Goal: Information Seeking & Learning: Learn about a topic

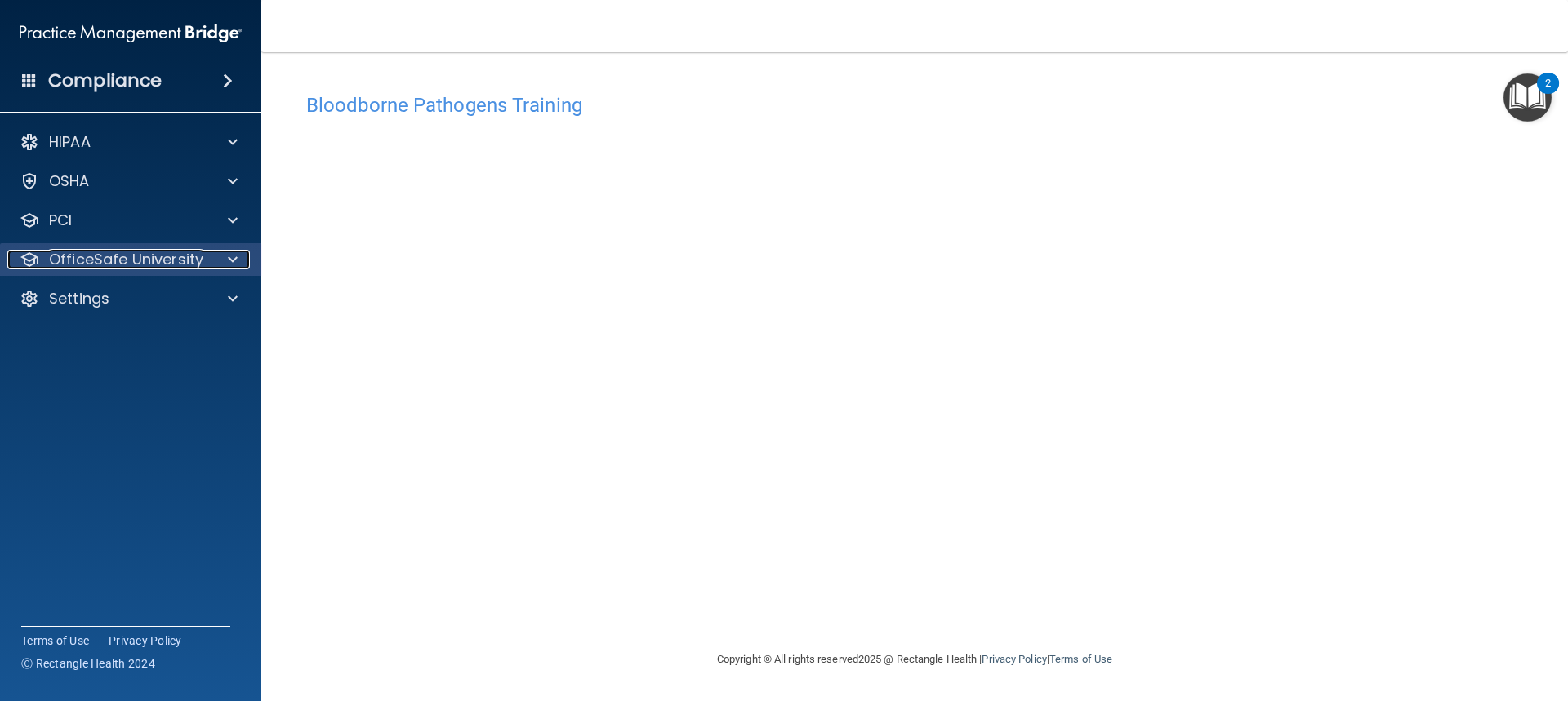
click at [87, 264] on p "OfficeSafe University" at bounding box center [126, 260] width 155 height 20
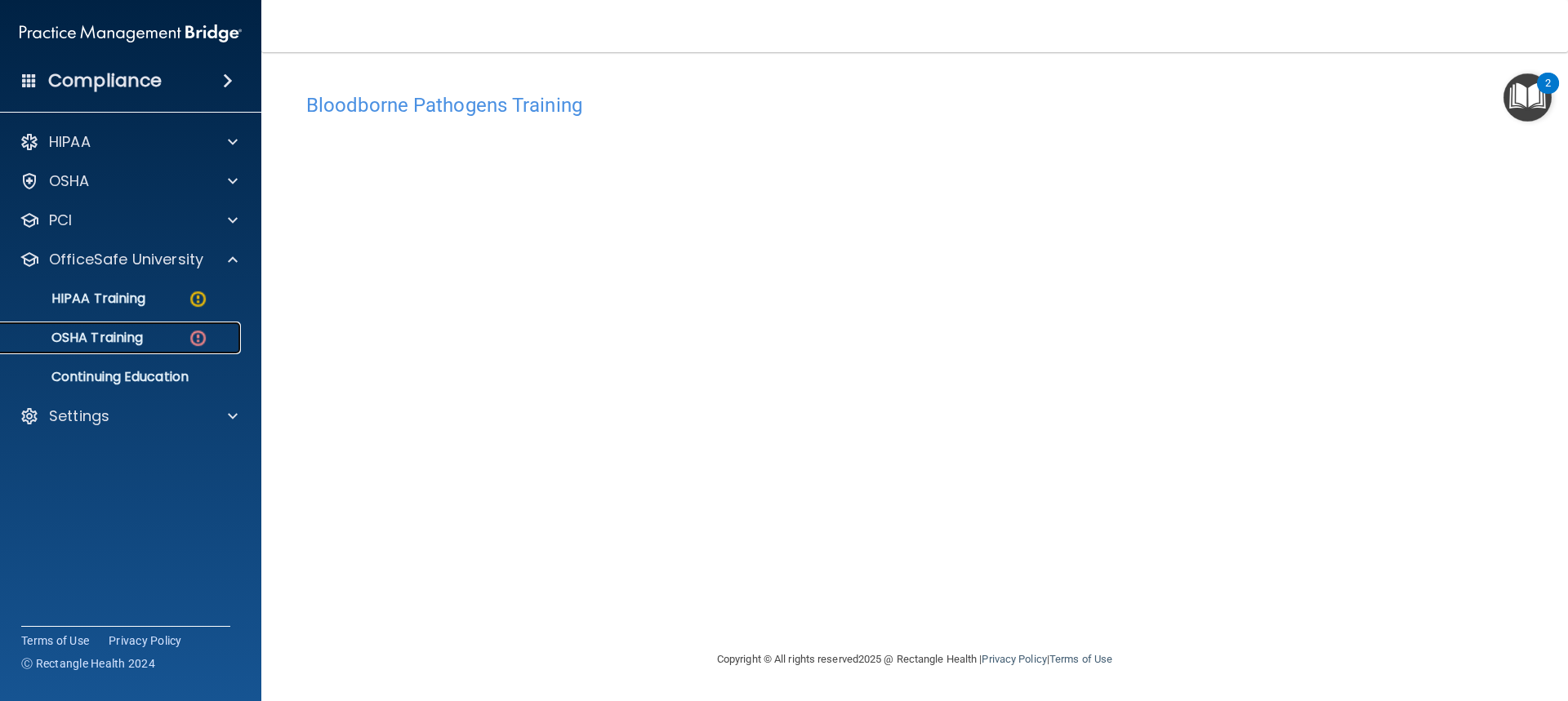
click at [116, 338] on p "OSHA Training" at bounding box center [77, 338] width 132 height 16
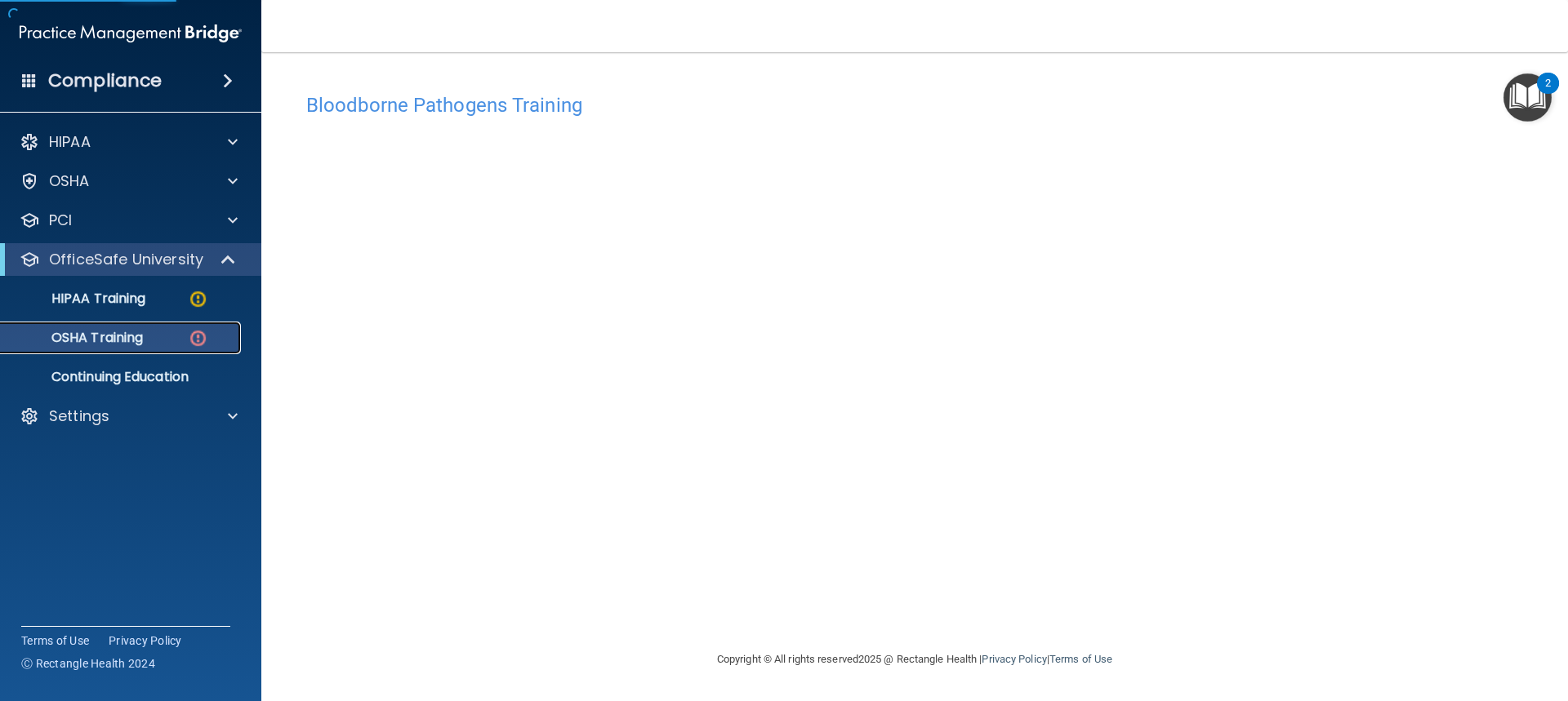
click at [117, 338] on p "OSHA Training" at bounding box center [77, 338] width 132 height 16
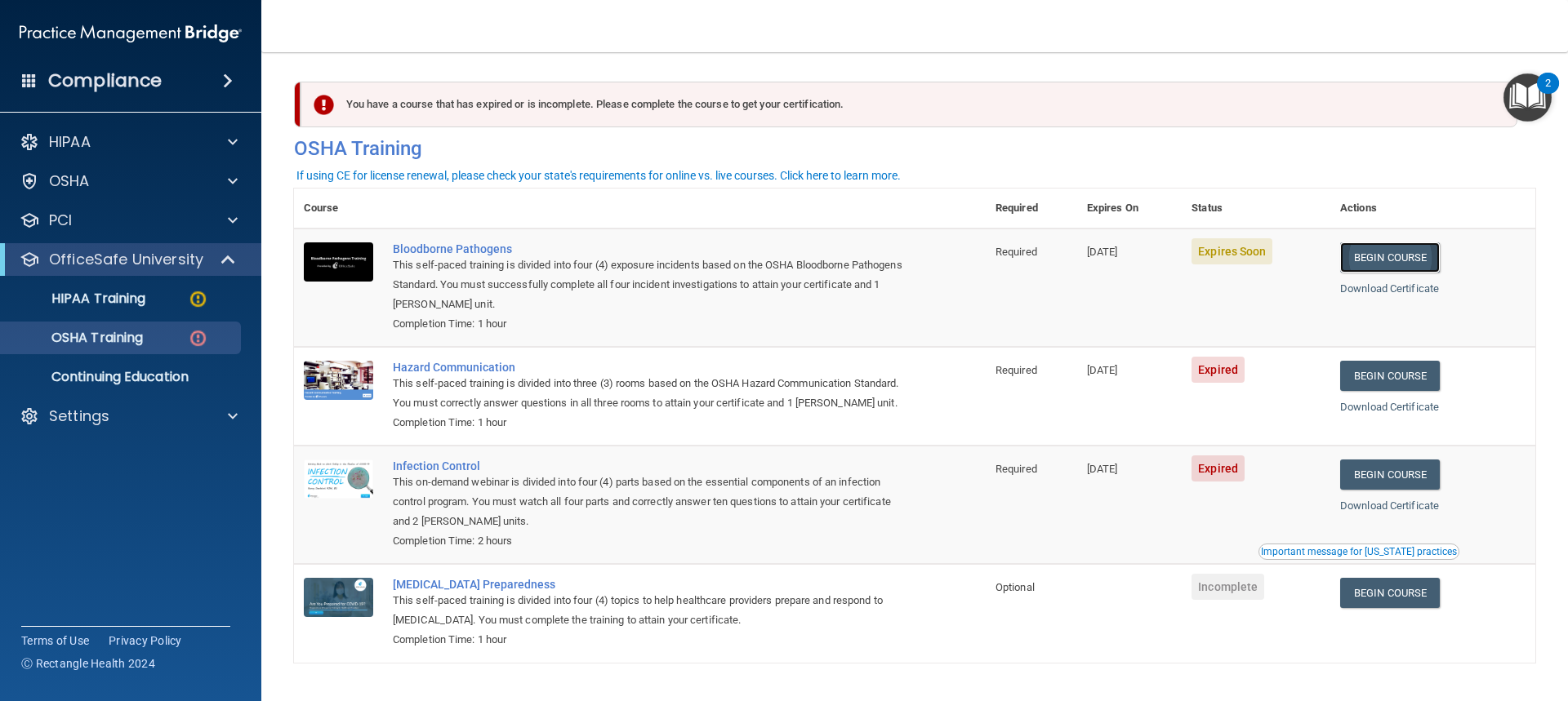
click at [1376, 257] on link "Begin Course" at bounding box center [1391, 257] width 100 height 30
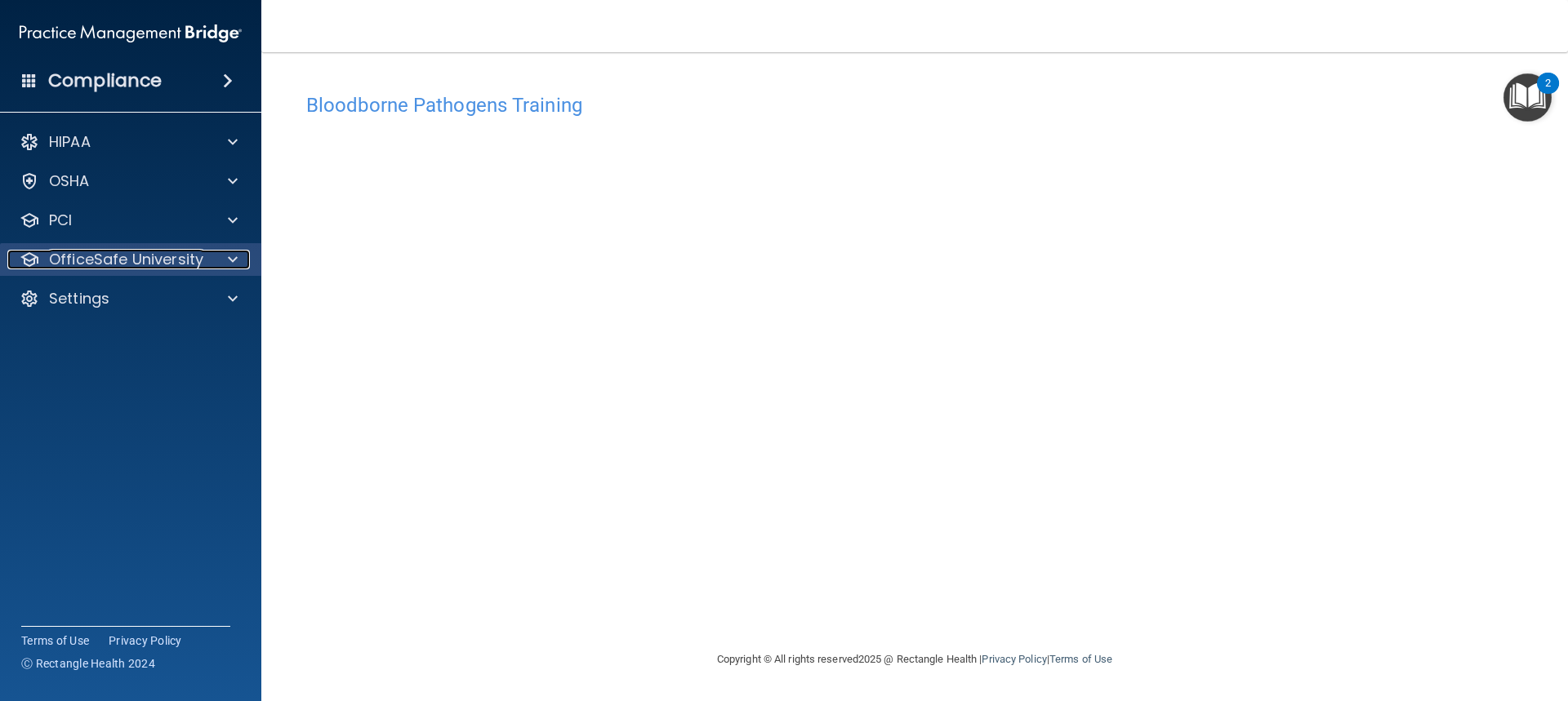
click at [105, 257] on p "OfficeSafe University" at bounding box center [126, 260] width 155 height 20
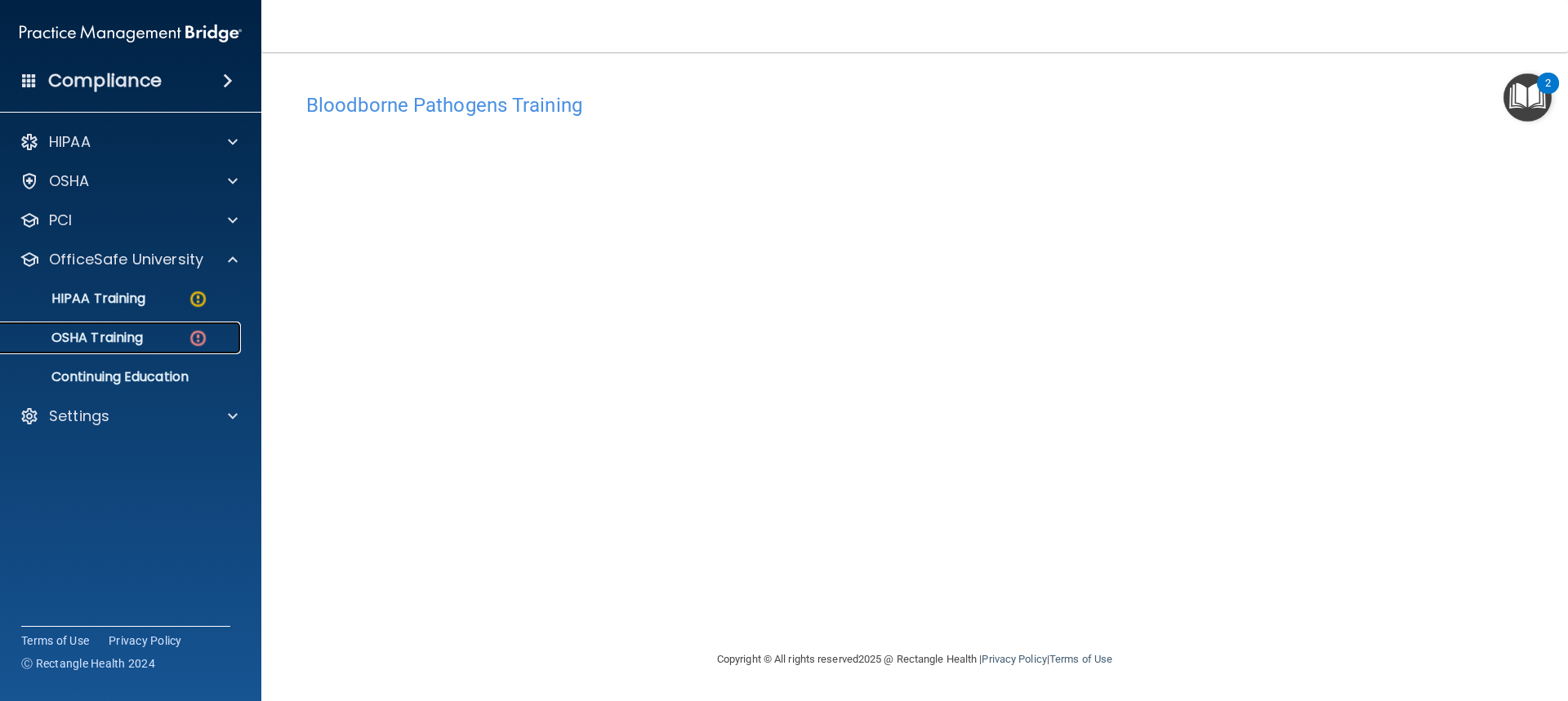
click at [130, 336] on p "OSHA Training" at bounding box center [77, 338] width 132 height 16
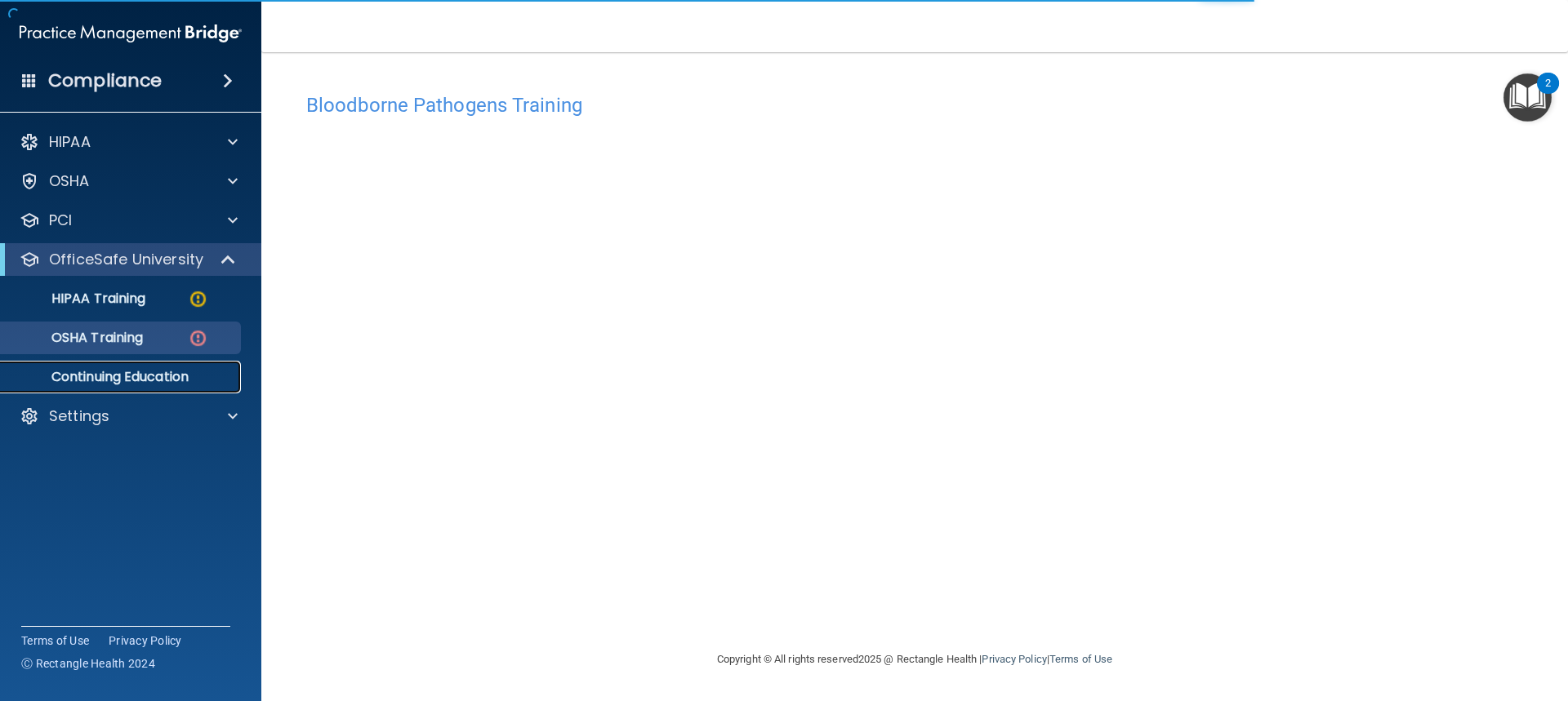
click at [129, 386] on link "Continuing Education" at bounding box center [112, 377] width 258 height 33
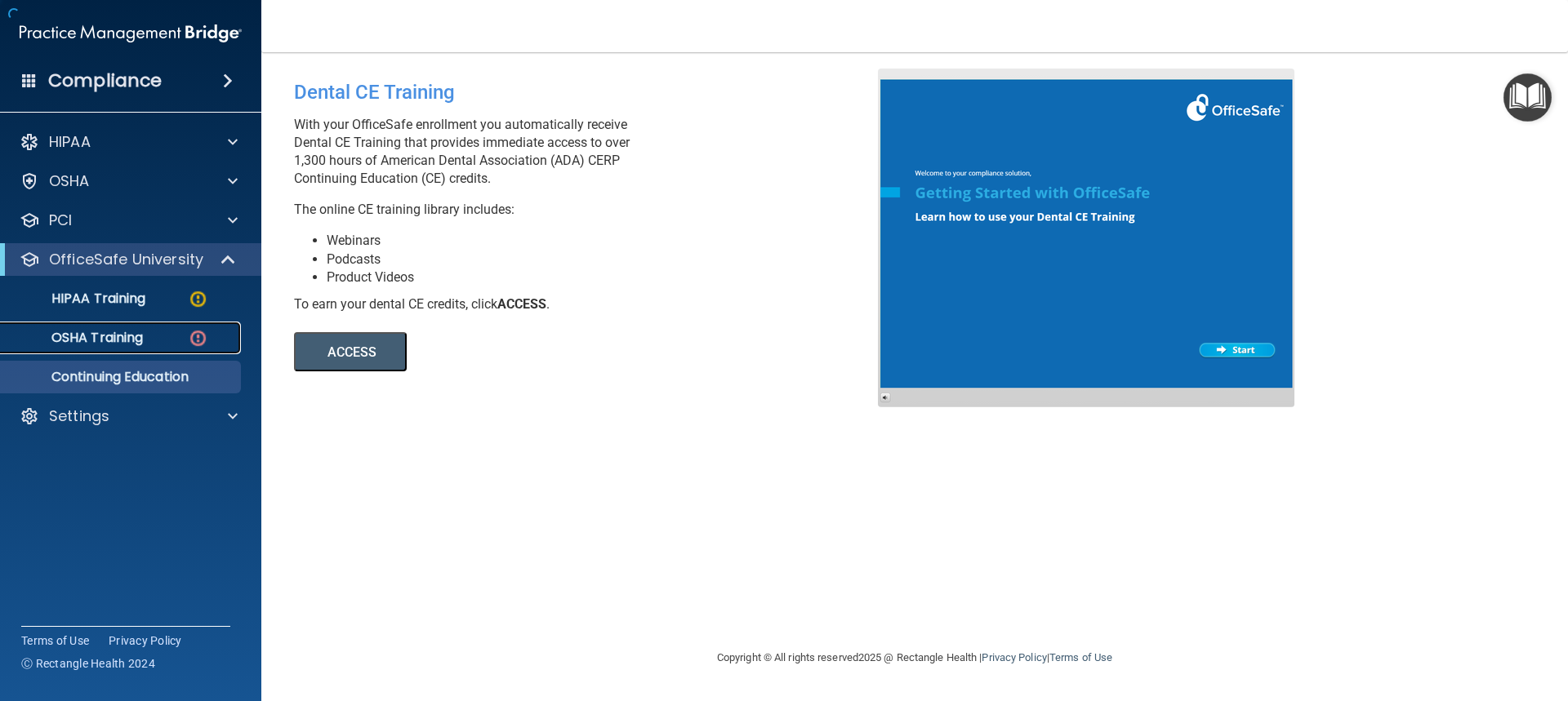
click at [117, 338] on p "OSHA Training" at bounding box center [77, 338] width 132 height 16
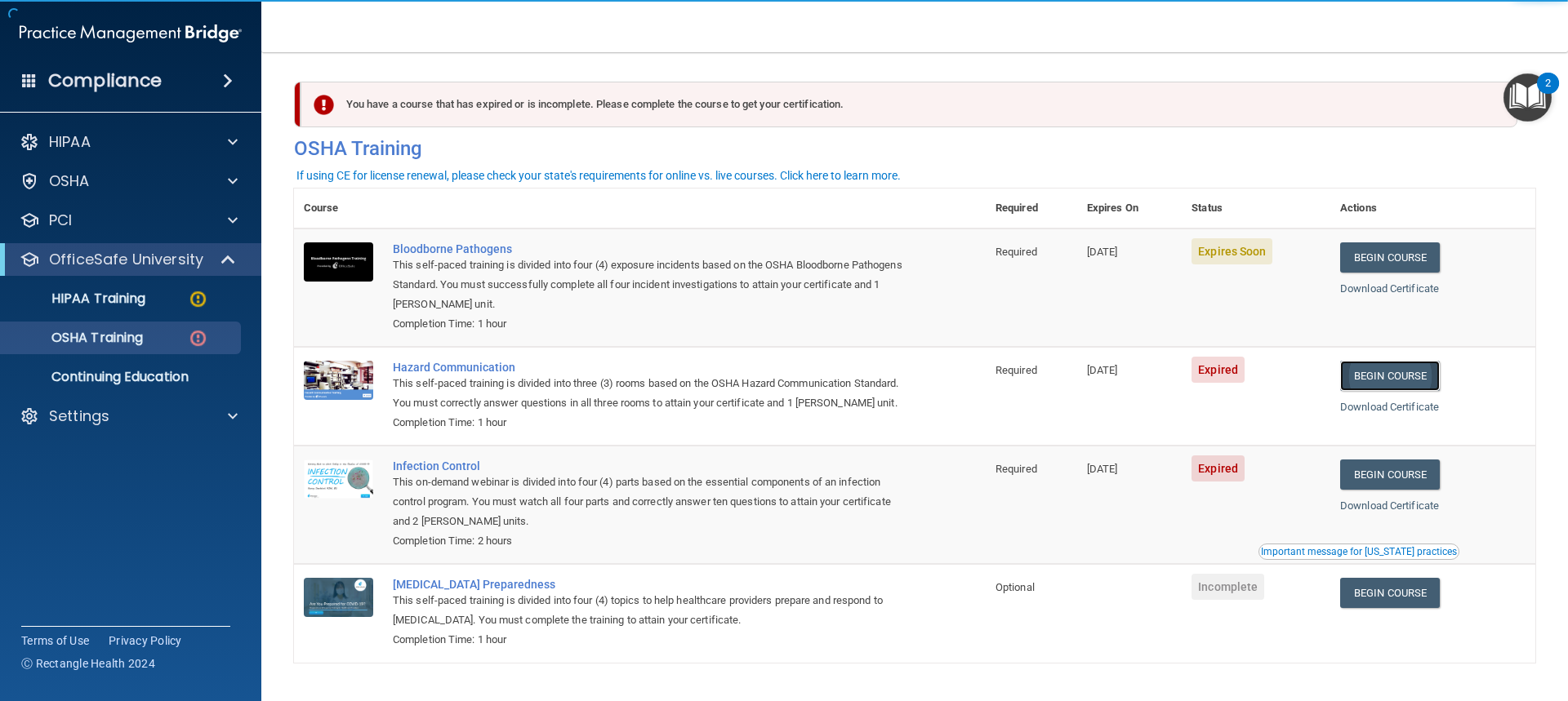
click at [1420, 381] on link "Begin Course" at bounding box center [1391, 376] width 100 height 30
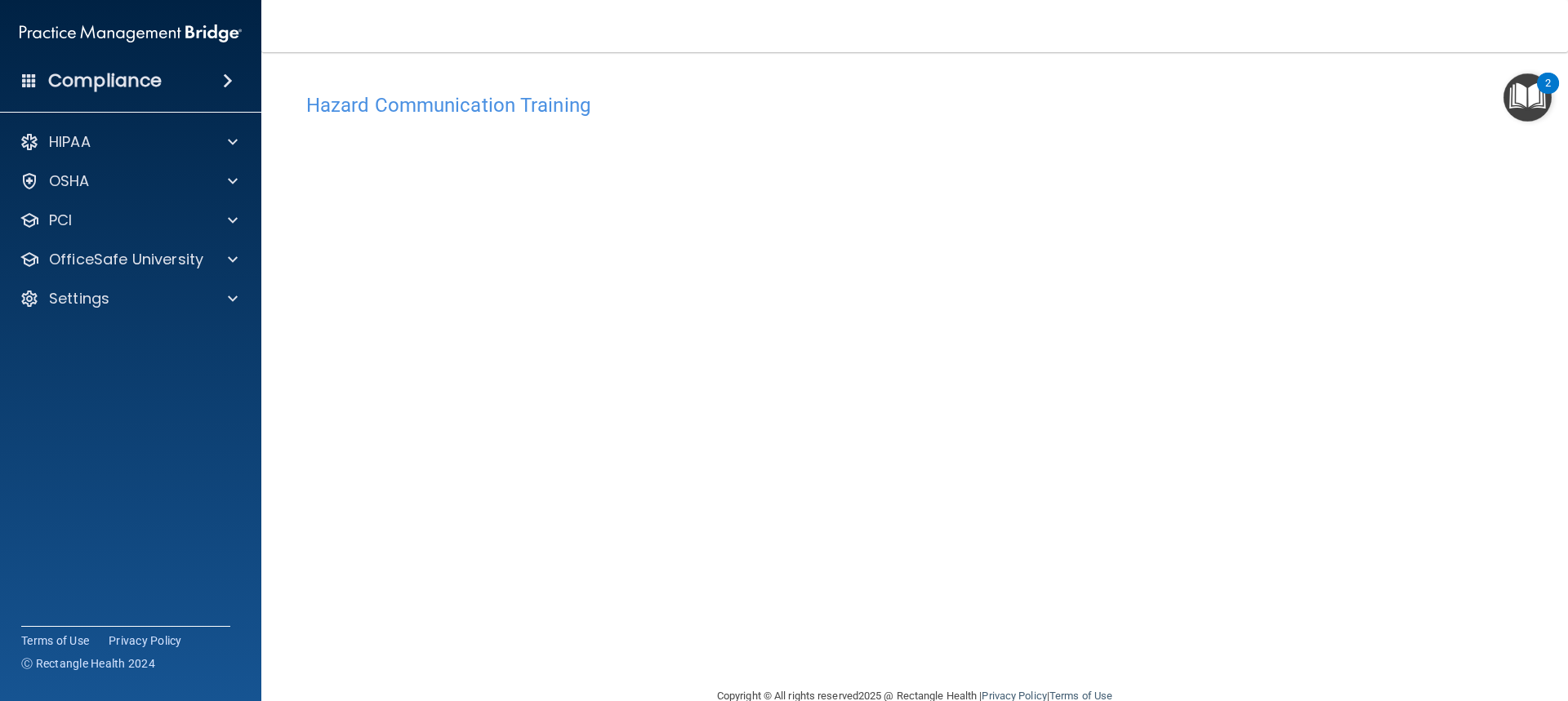
scroll to position [34, 0]
